Goal: Information Seeking & Learning: Learn about a topic

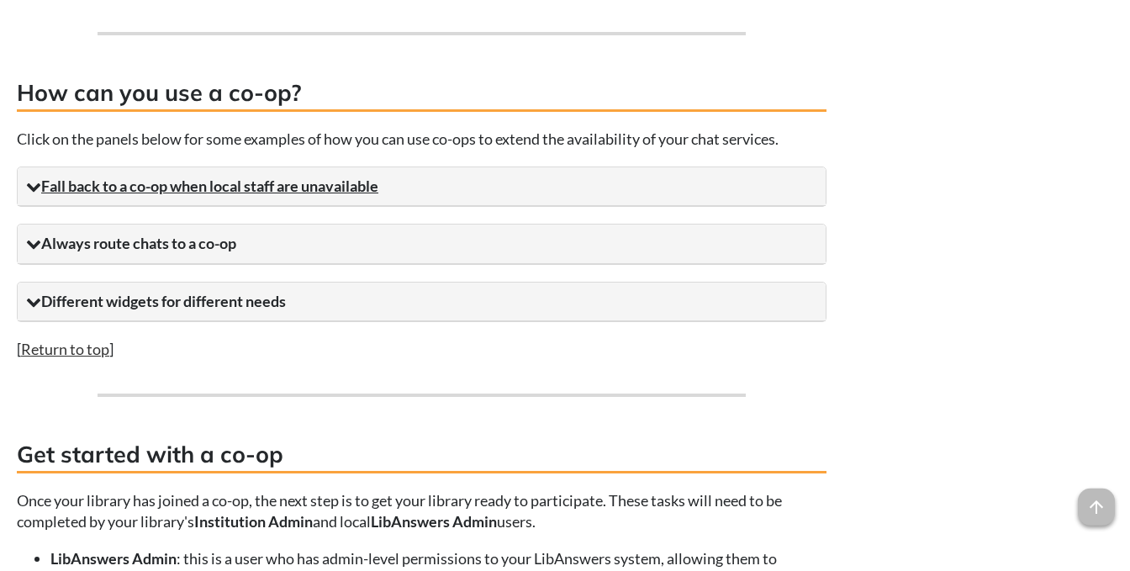
scroll to position [1776, 0]
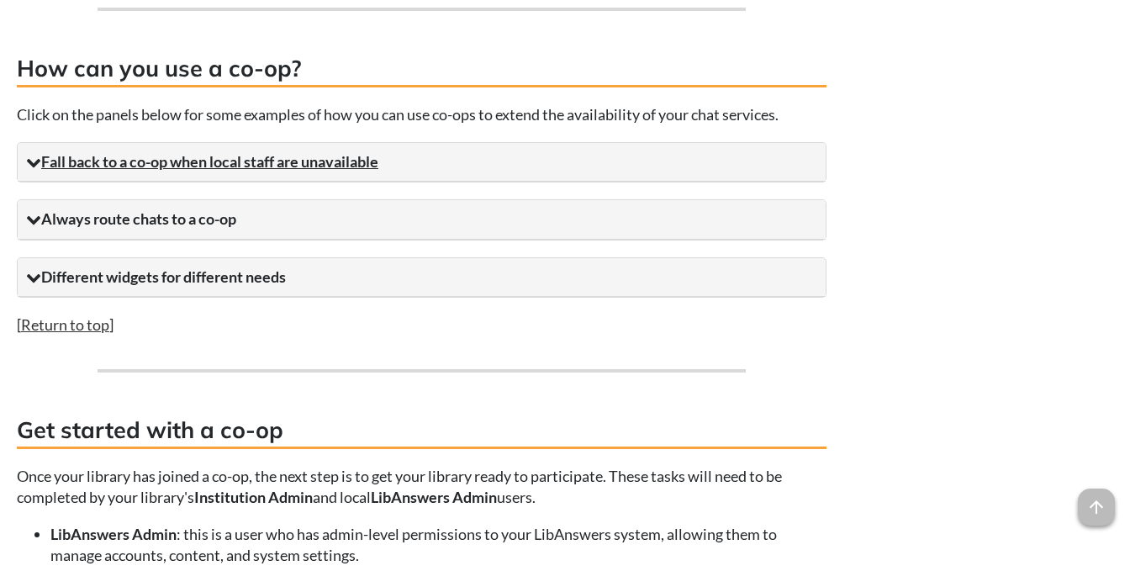
click at [183, 171] on summary "Fall back to a co-op when local staff are unavailable" at bounding box center [422, 162] width 808 height 39
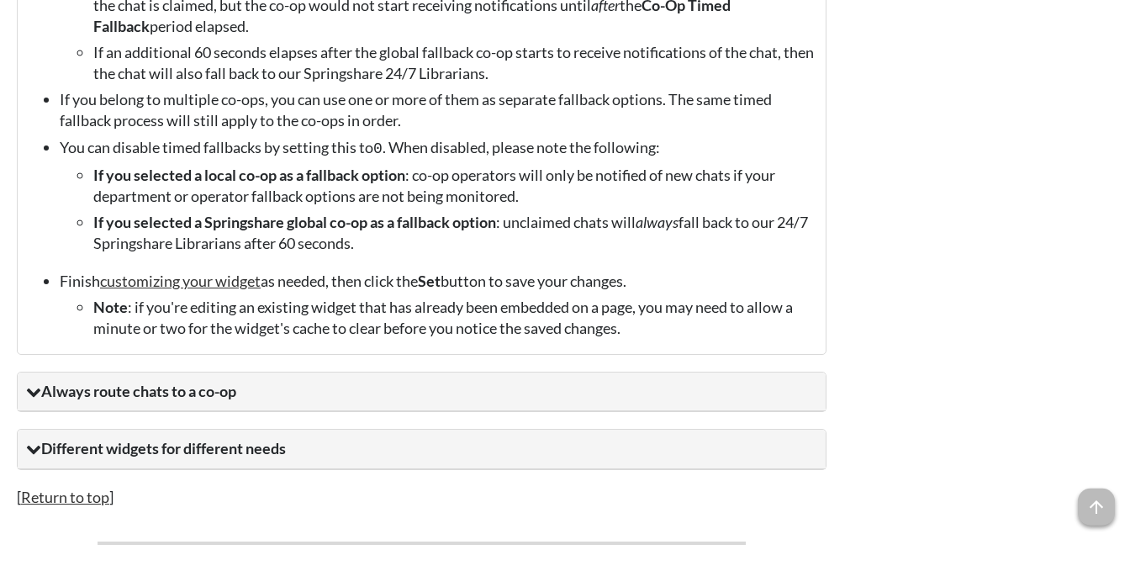
scroll to position [2131, 0]
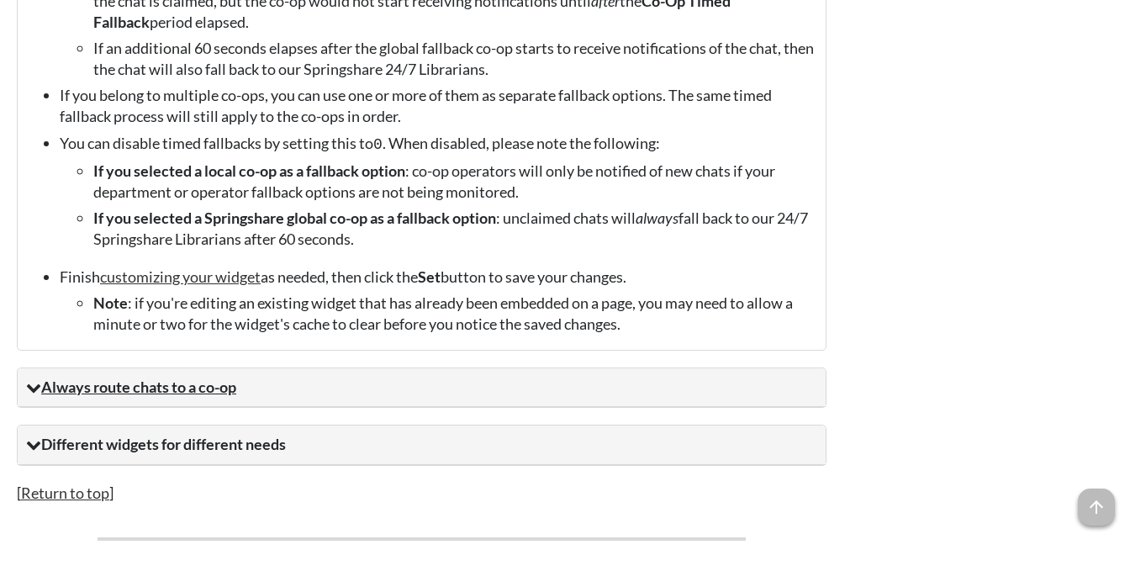
click at [186, 399] on summary "Always route chats to a co-op" at bounding box center [422, 387] width 808 height 39
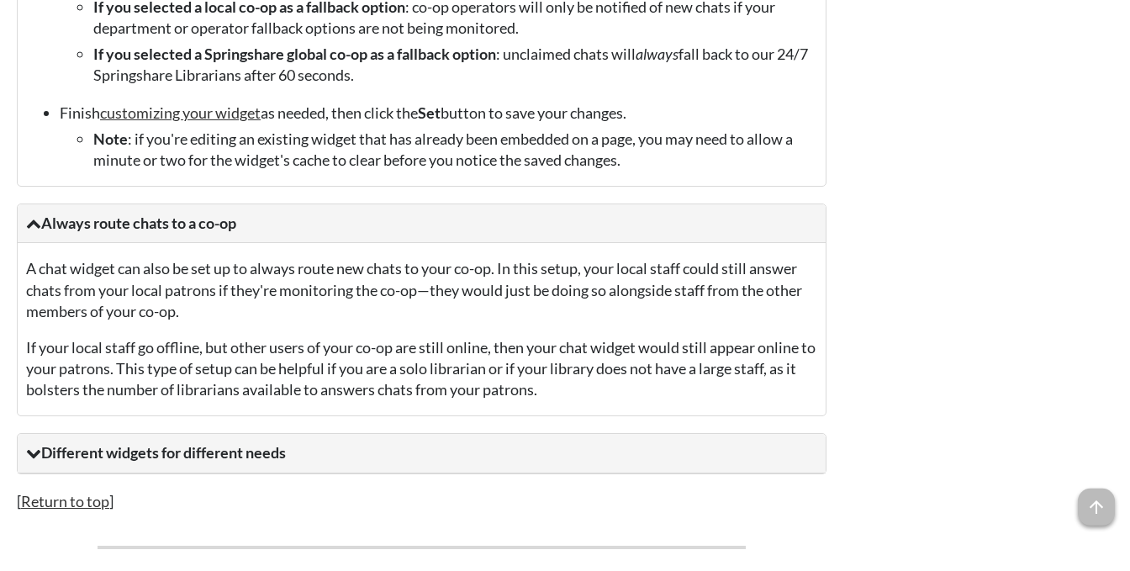
scroll to position [2308, 0]
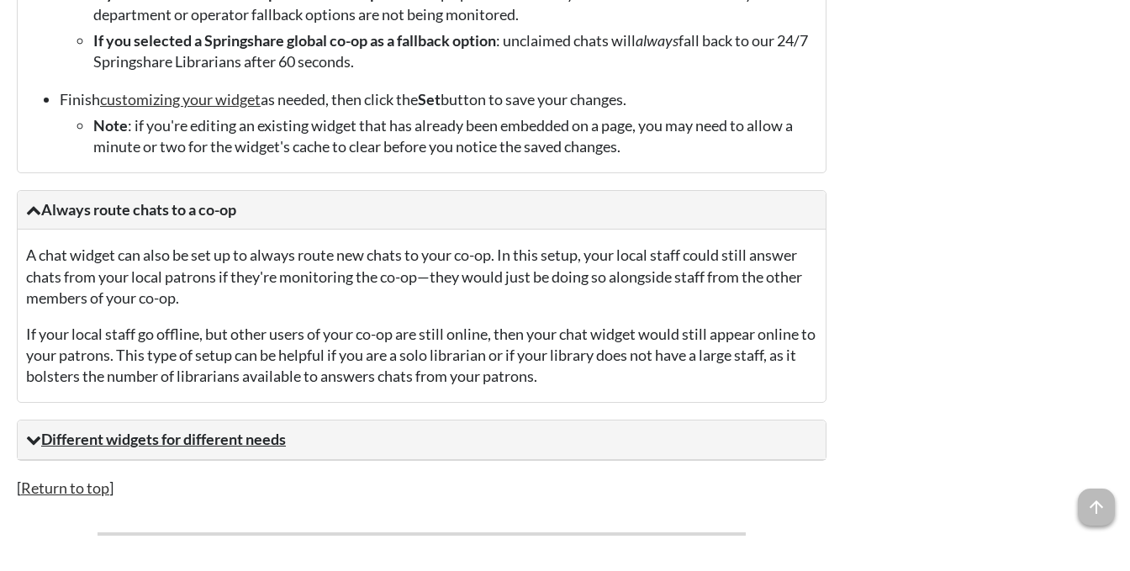
click at [235, 459] on summary "Different widgets for different needs" at bounding box center [422, 439] width 808 height 39
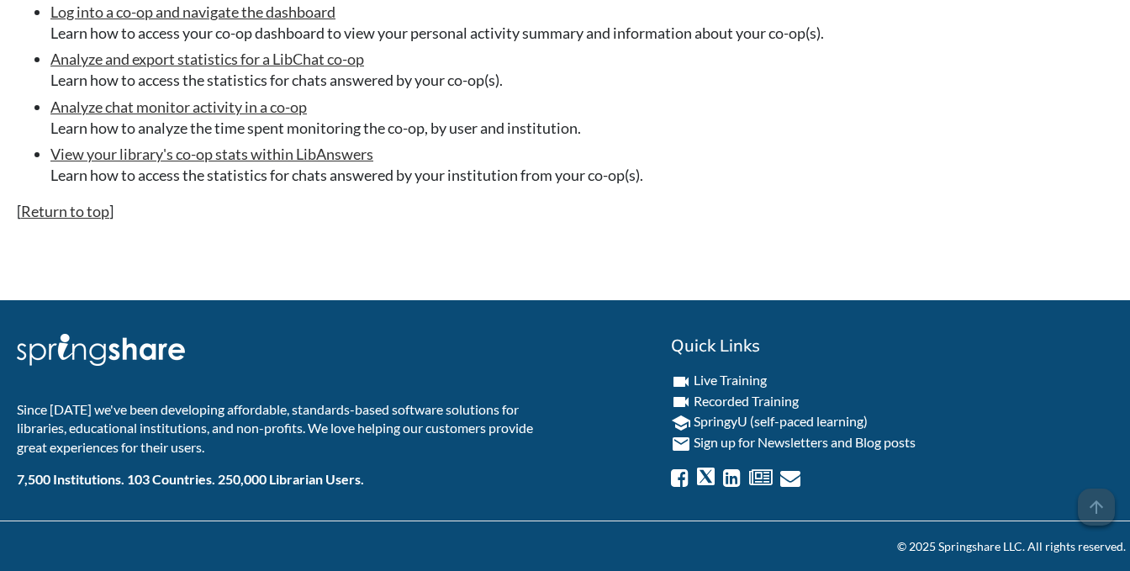
scroll to position [8838, 0]
click at [1096, 510] on span "arrow_upward" at bounding box center [1096, 507] width 37 height 37
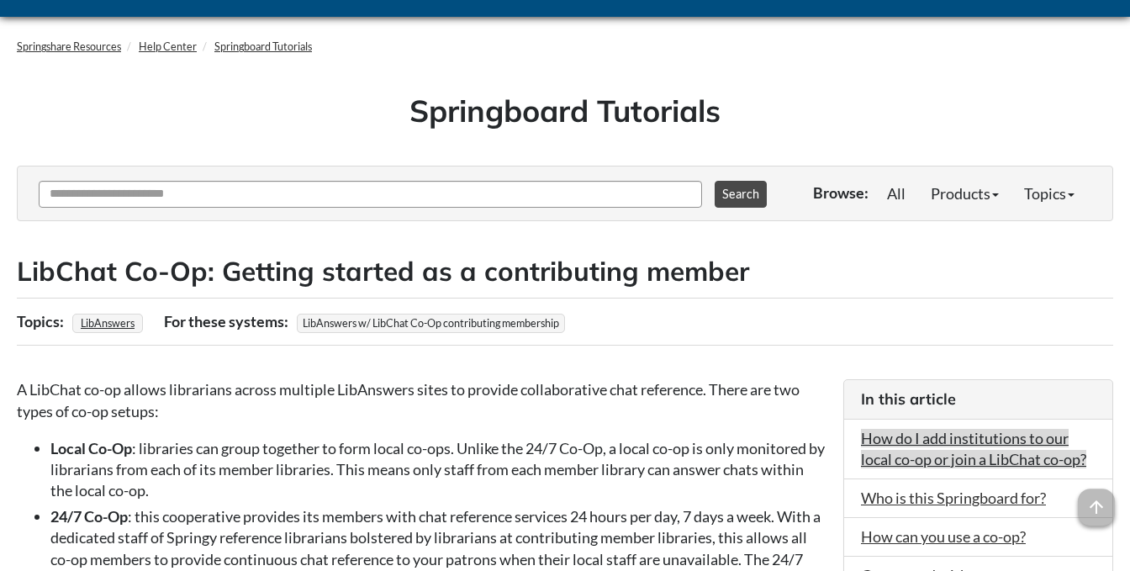
scroll to position [88, 0]
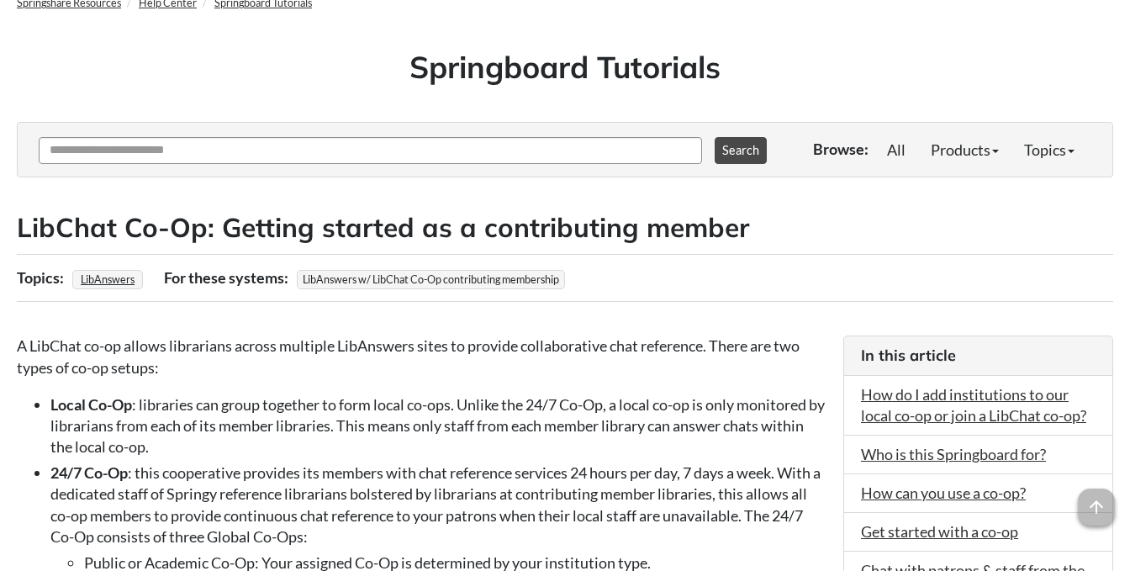
click at [442, 281] on span "LibAnswers w/ LibChat Co-Op contributing membership" at bounding box center [431, 279] width 268 height 19
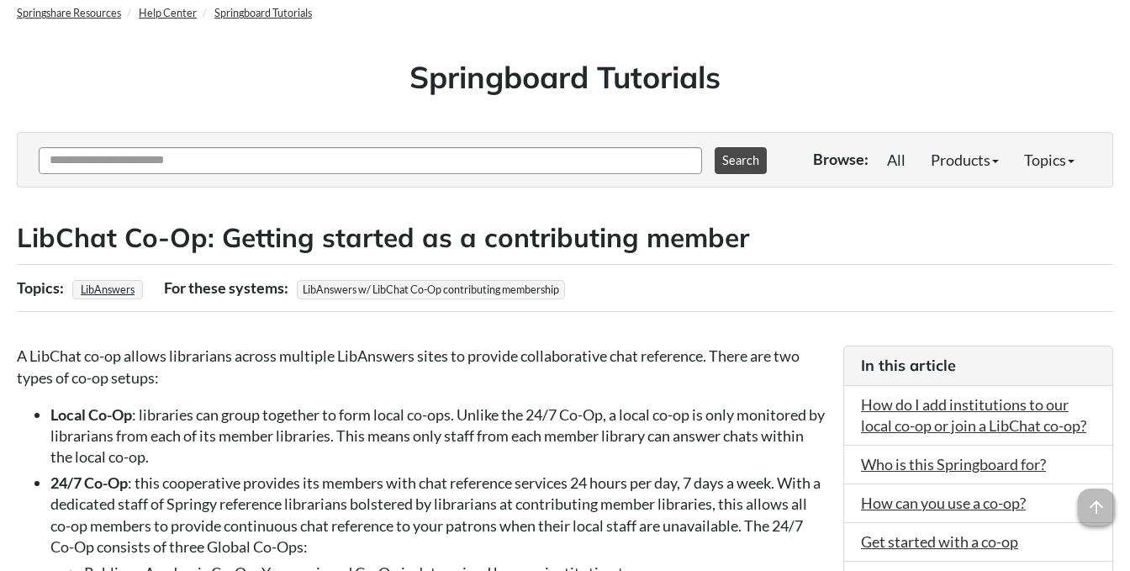
scroll to position [0, 0]
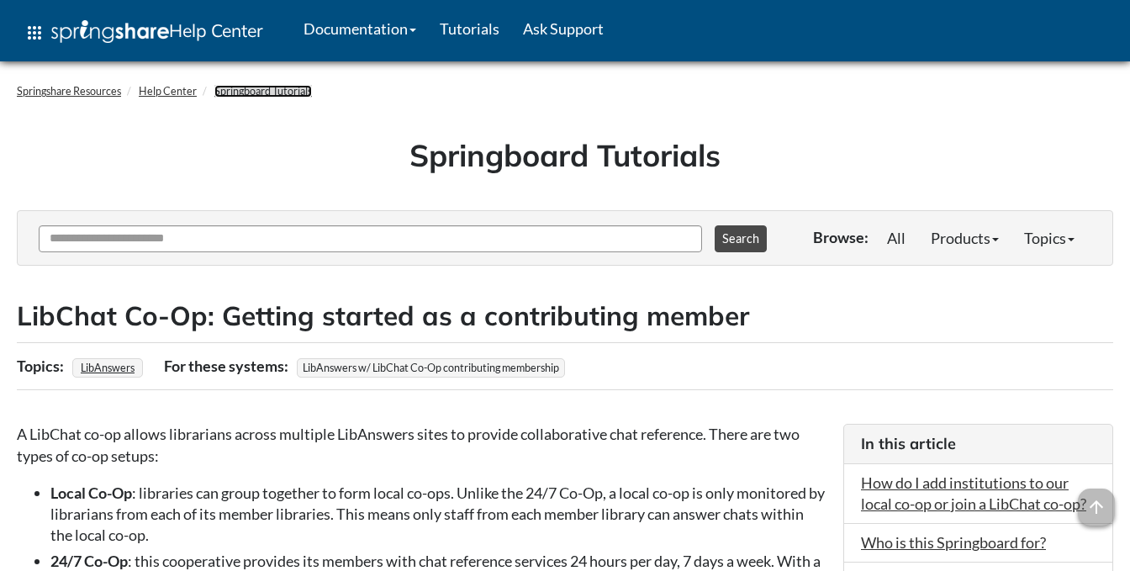
click at [261, 89] on link "Springboard Tutorials" at bounding box center [263, 91] width 98 height 13
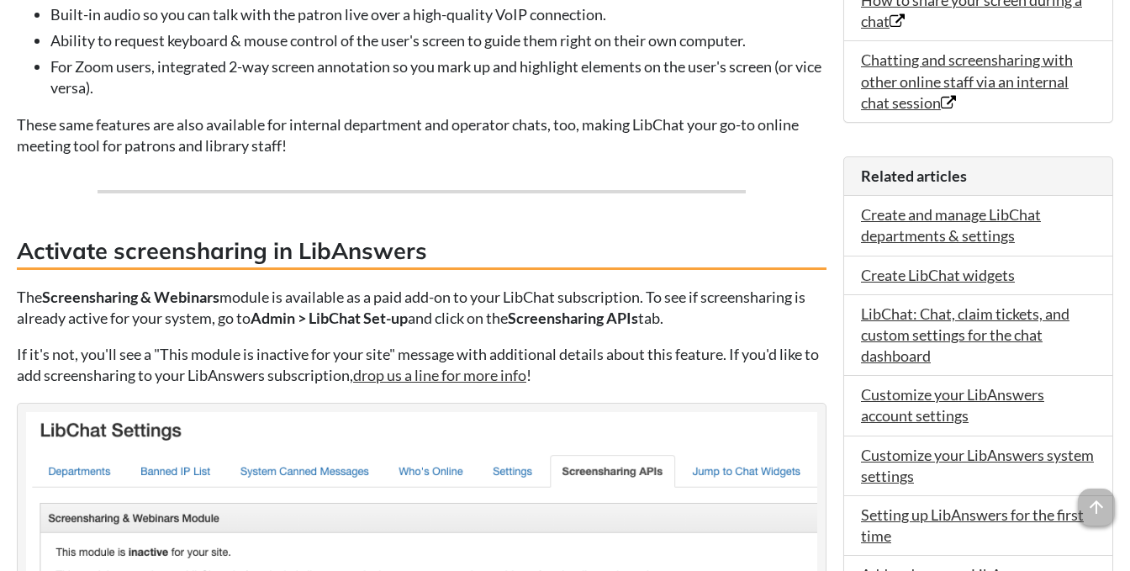
scroll to position [710, 0]
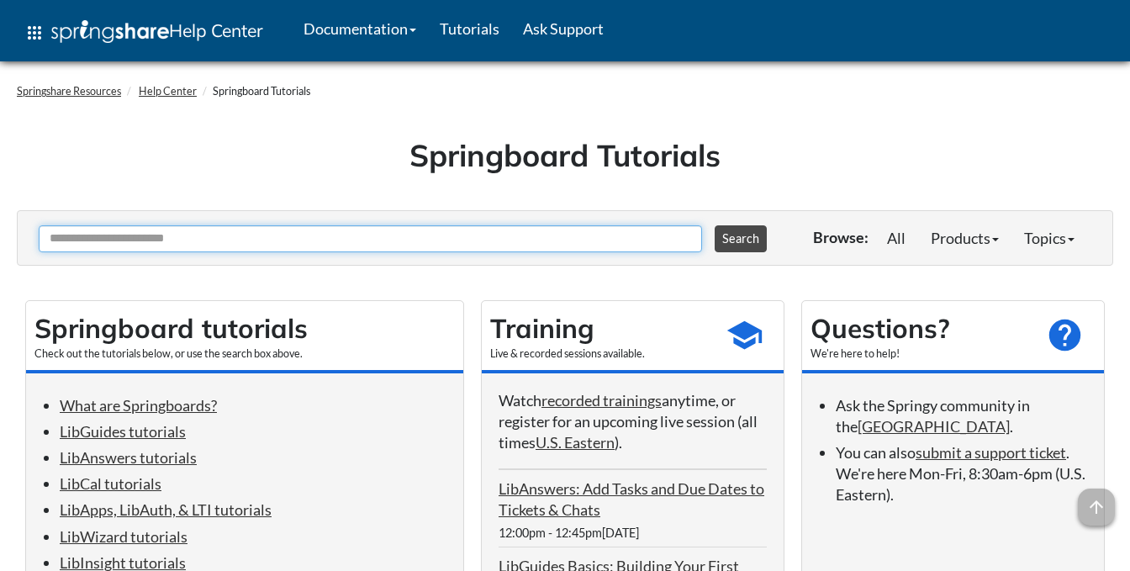
click at [362, 241] on input "Ask Another Question" at bounding box center [370, 238] width 663 height 27
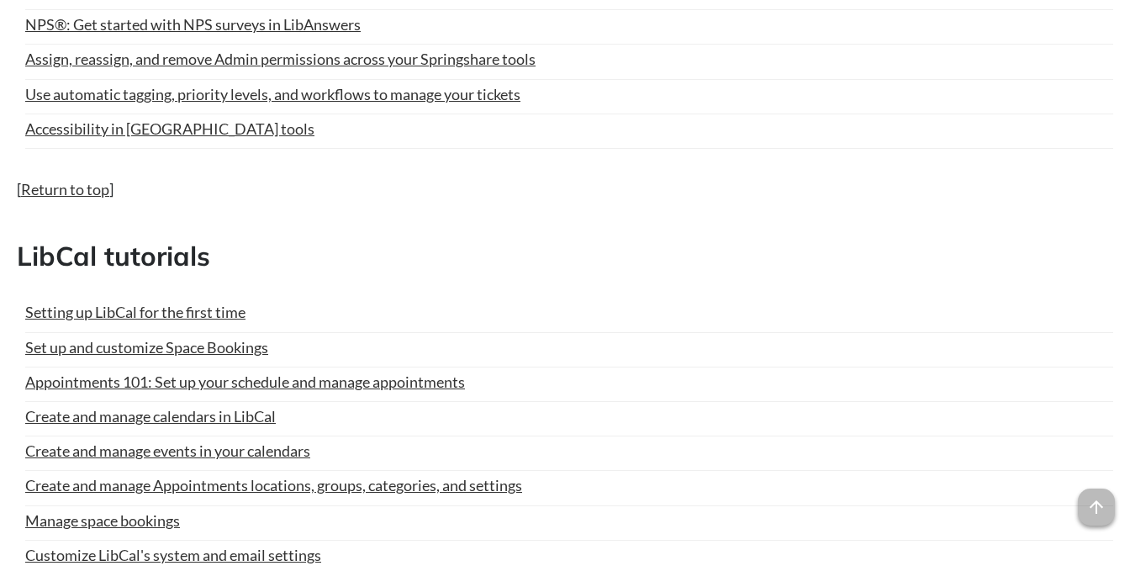
scroll to position [2397, 0]
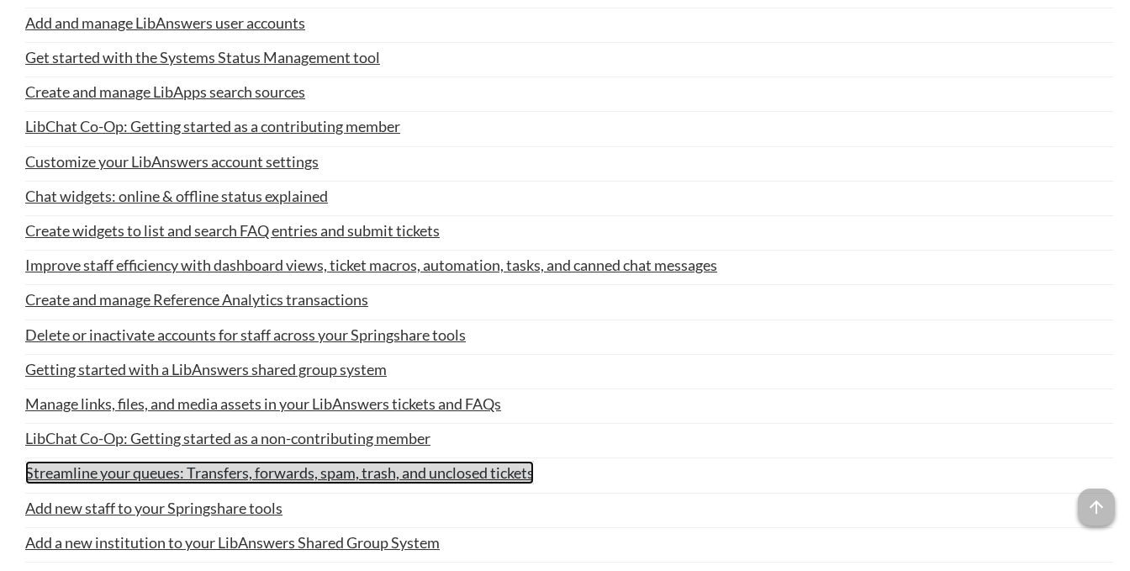
click at [338, 462] on link "Streamline your queues: Transfers, forwards, spam, trash, and unclosed tickets" at bounding box center [279, 473] width 509 height 24
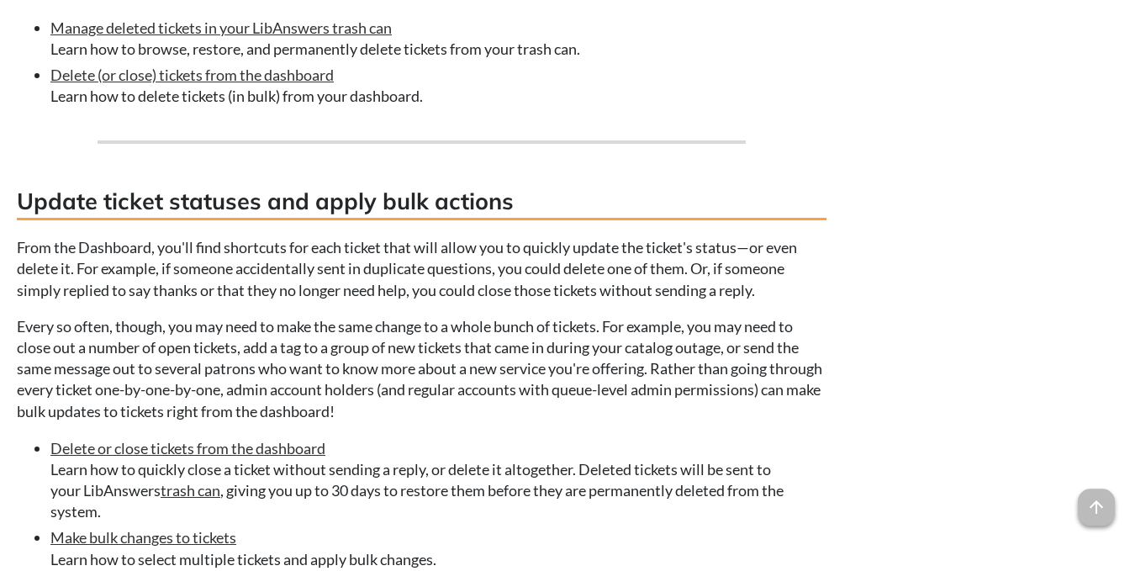
scroll to position [1953, 0]
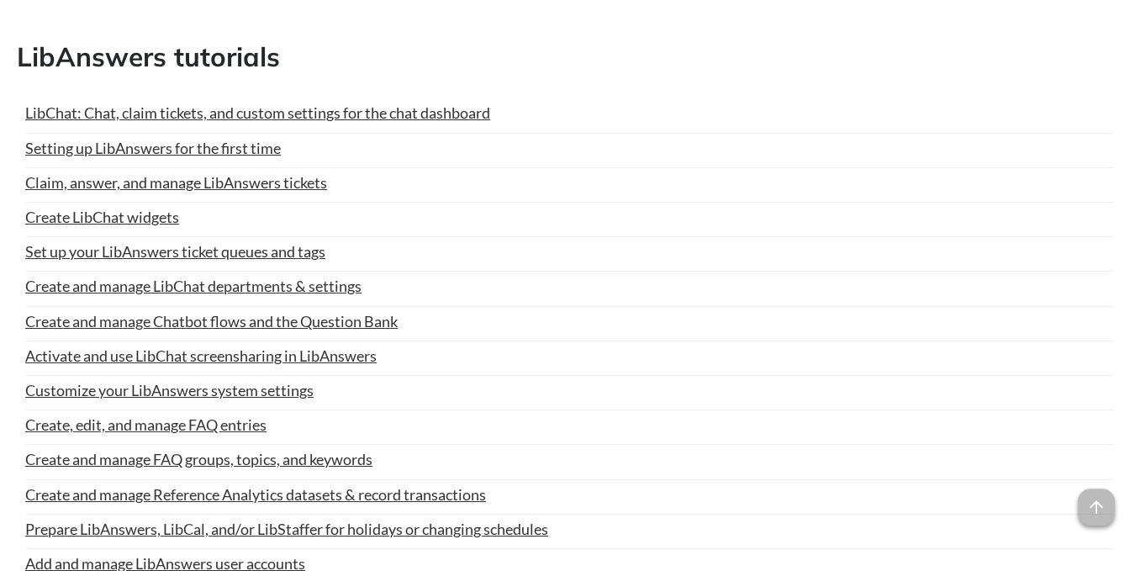
scroll to position [1864, 0]
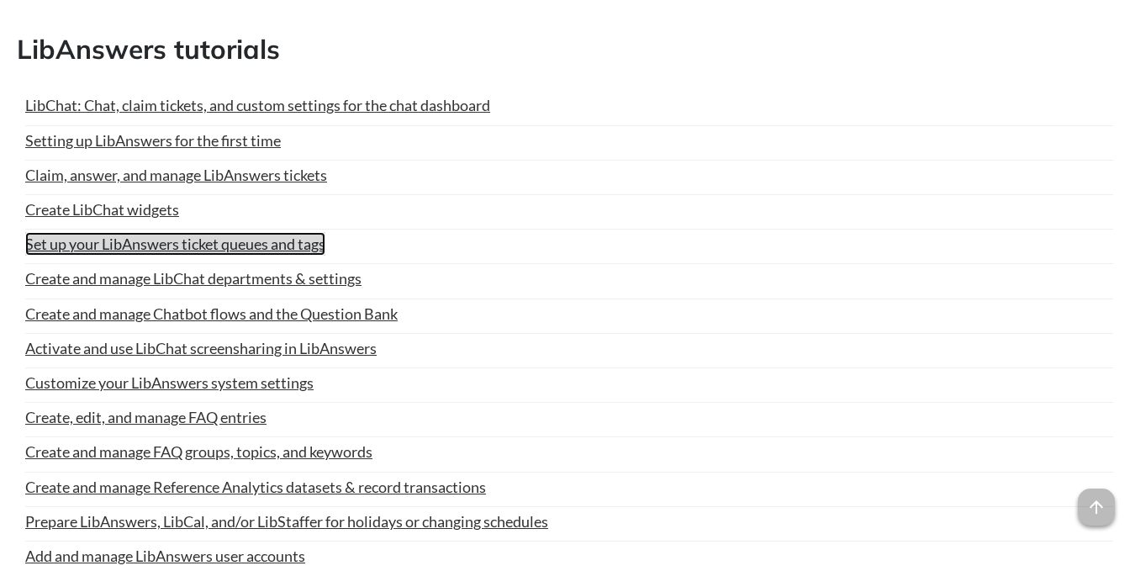
click at [180, 244] on link "Set up your LibAnswers ticket queues and tags" at bounding box center [175, 244] width 300 height 24
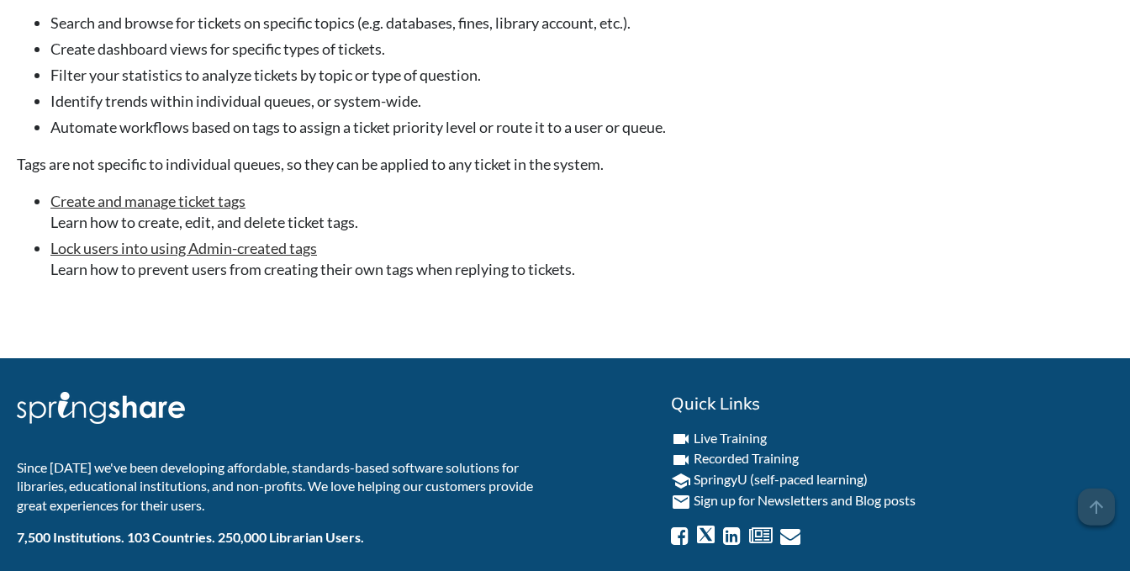
scroll to position [2295, 0]
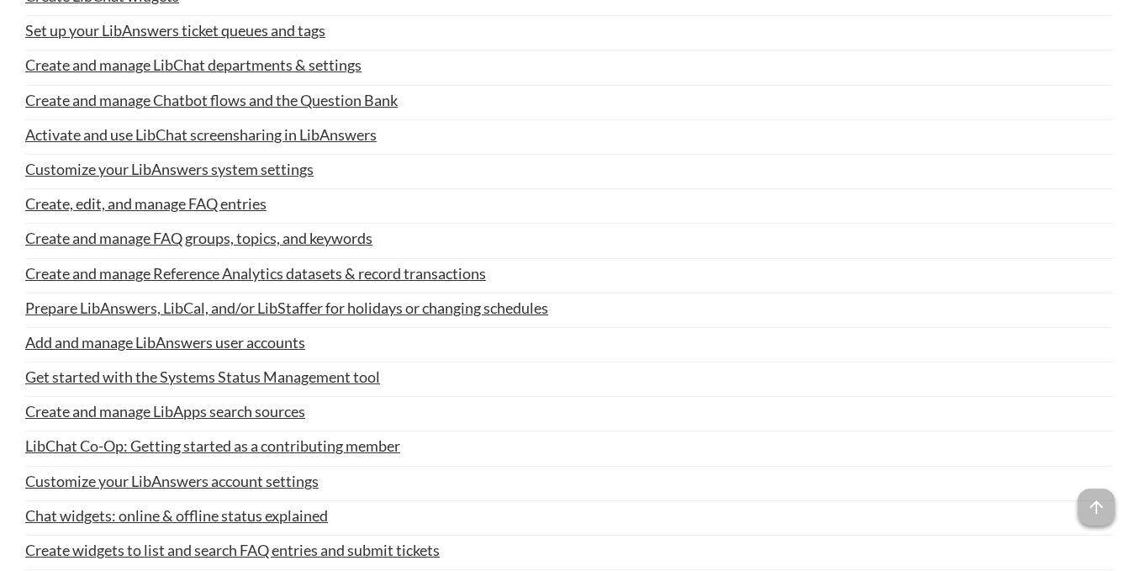
scroll to position [2220, 0]
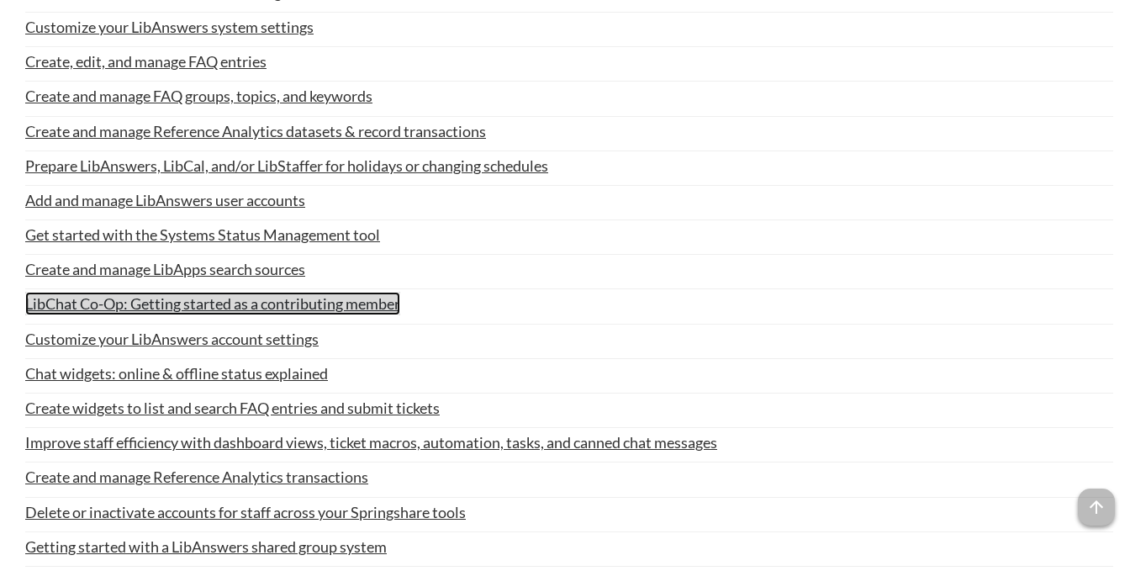
click at [235, 304] on link "LibChat Co-Op: Getting started as a contributing member" at bounding box center [212, 304] width 375 height 24
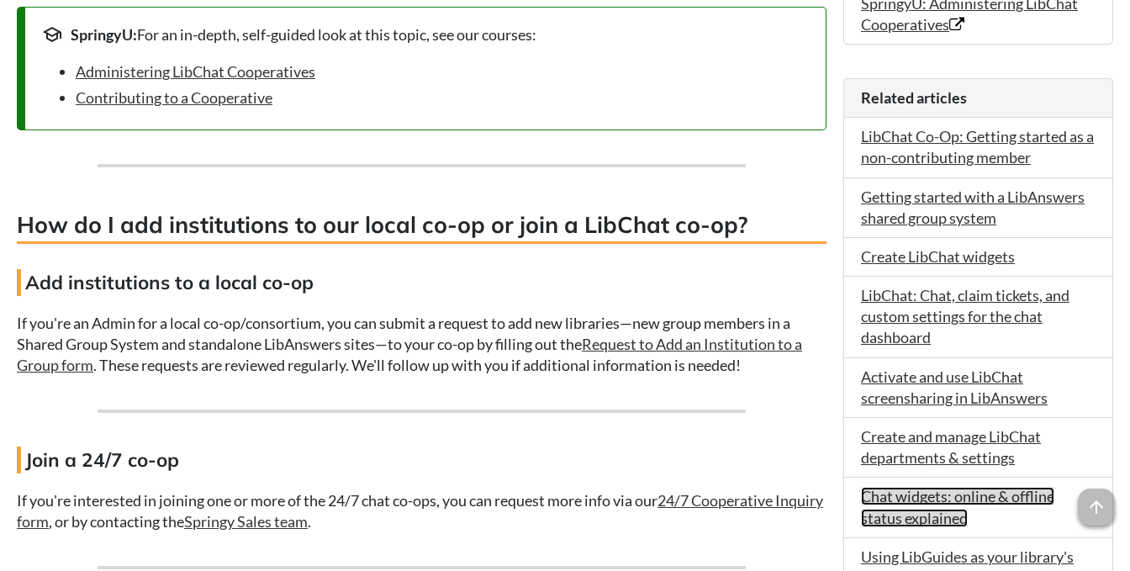
scroll to position [799, 0]
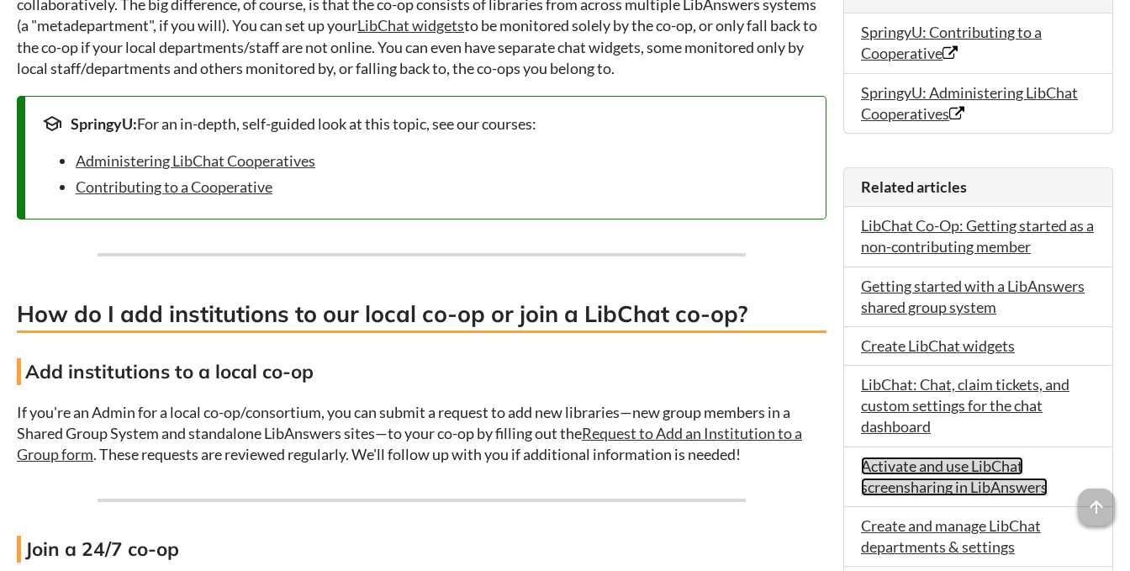
click at [972, 466] on link "Activate and use LibChat screensharing in LibAnswers" at bounding box center [954, 477] width 187 height 40
